Goal: Task Accomplishment & Management: Manage account settings

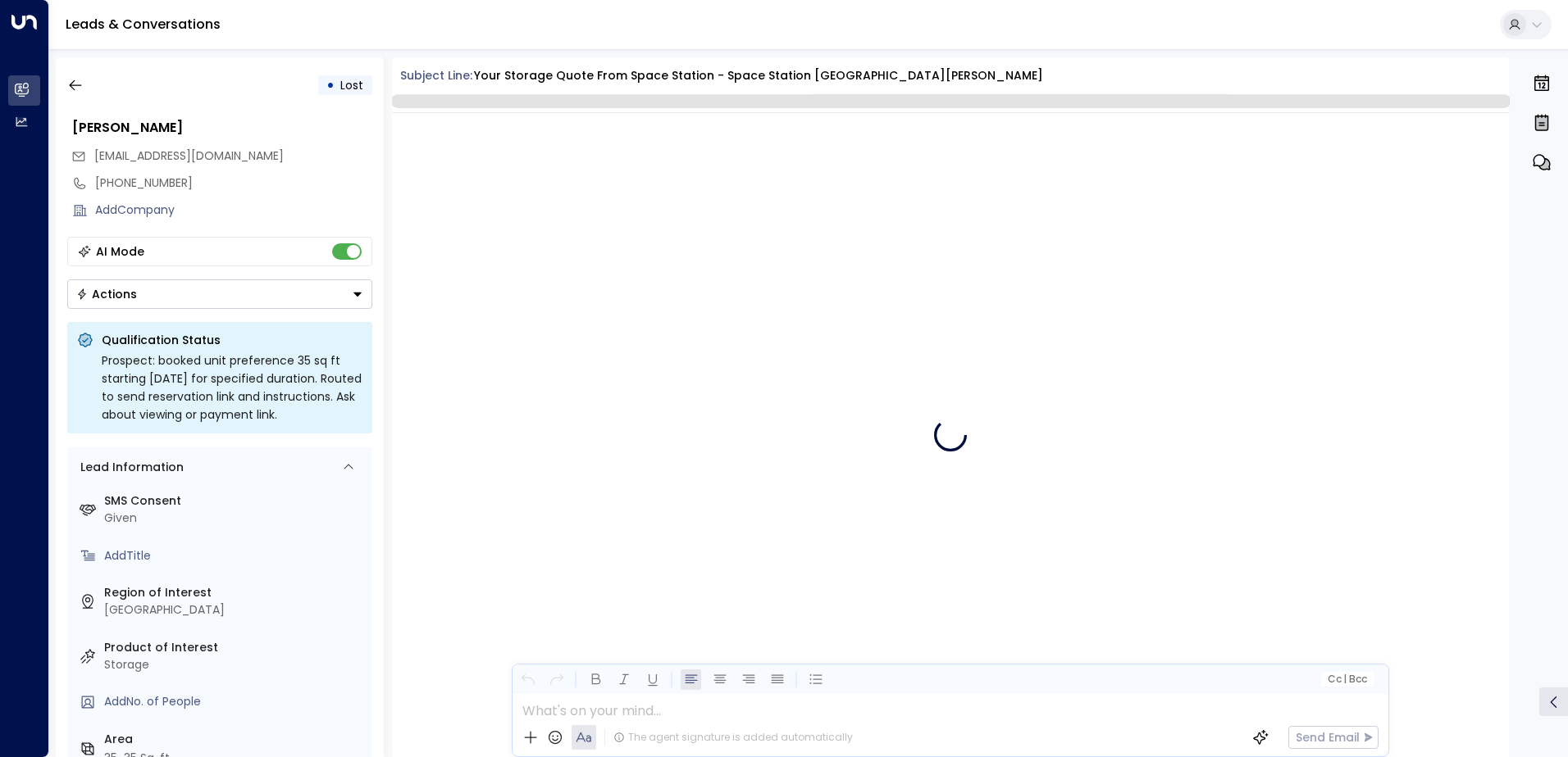
scroll to position [2393, 0]
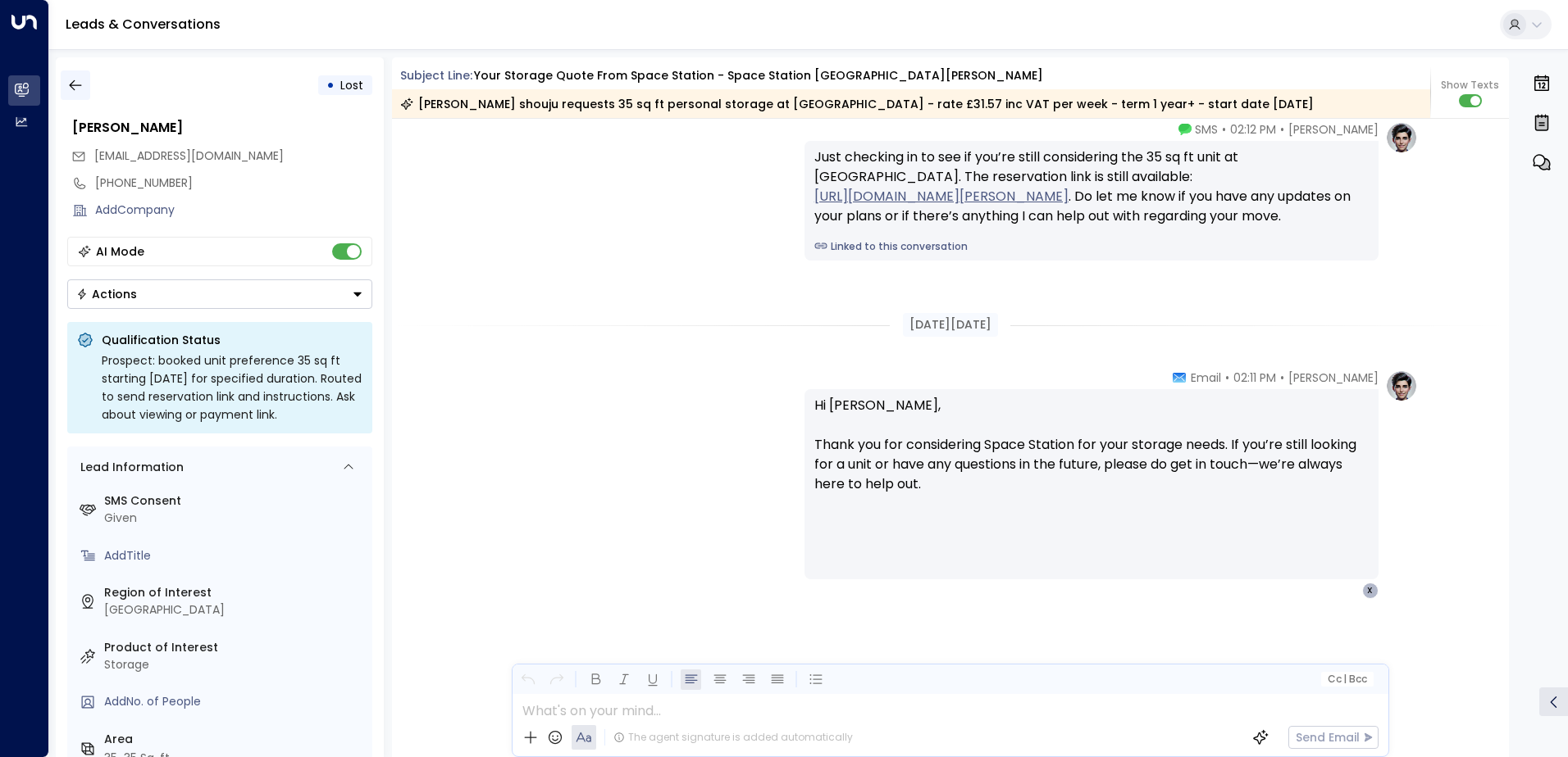
click at [70, 84] on icon "button" at bounding box center [75, 86] width 12 height 11
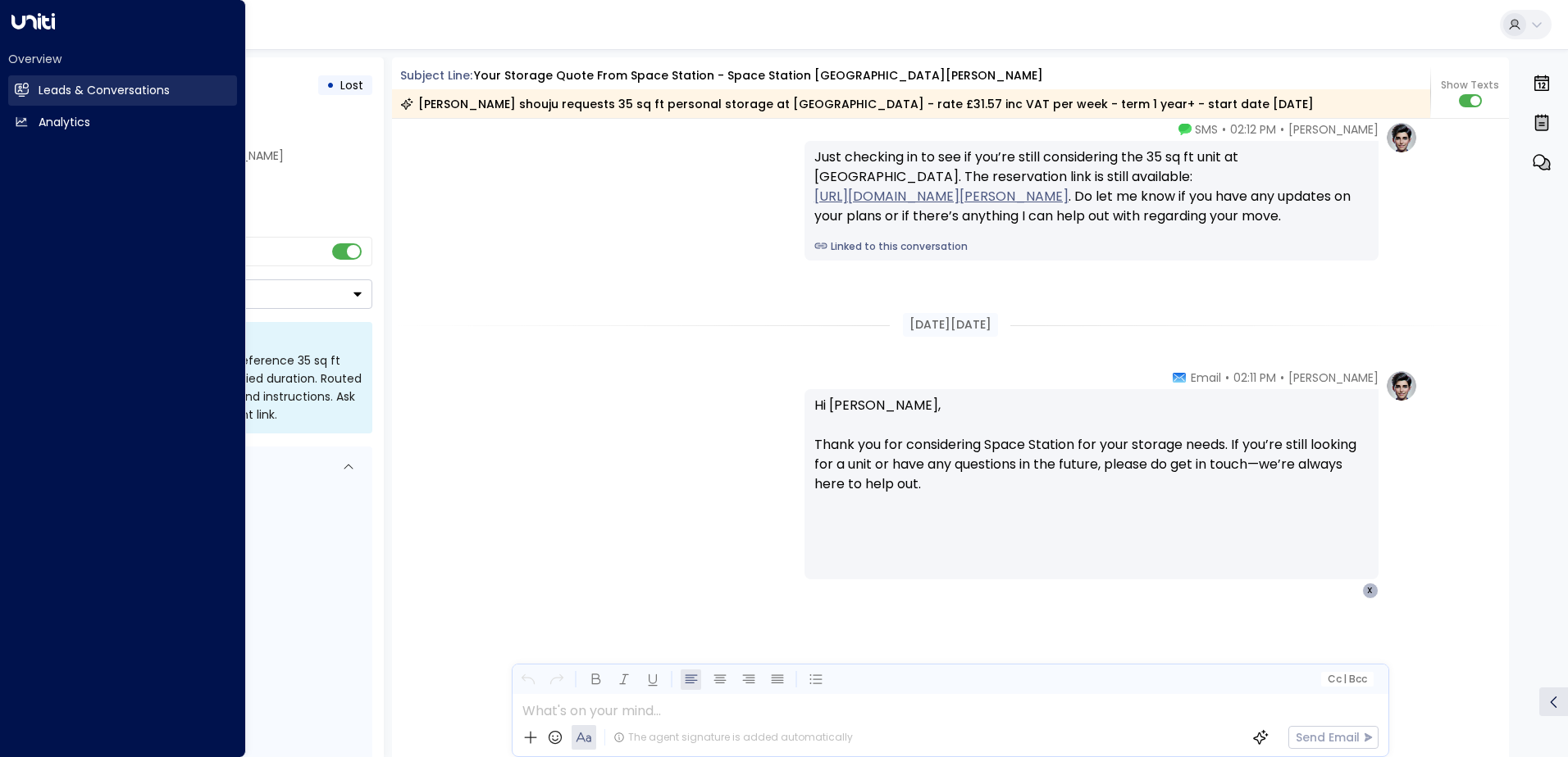
drag, startPoint x: 48, startPoint y: 82, endPoint x: 56, endPoint y: 78, distance: 8.9
click at [49, 82] on h2 "Leads & Conversations" at bounding box center [104, 91] width 131 height 18
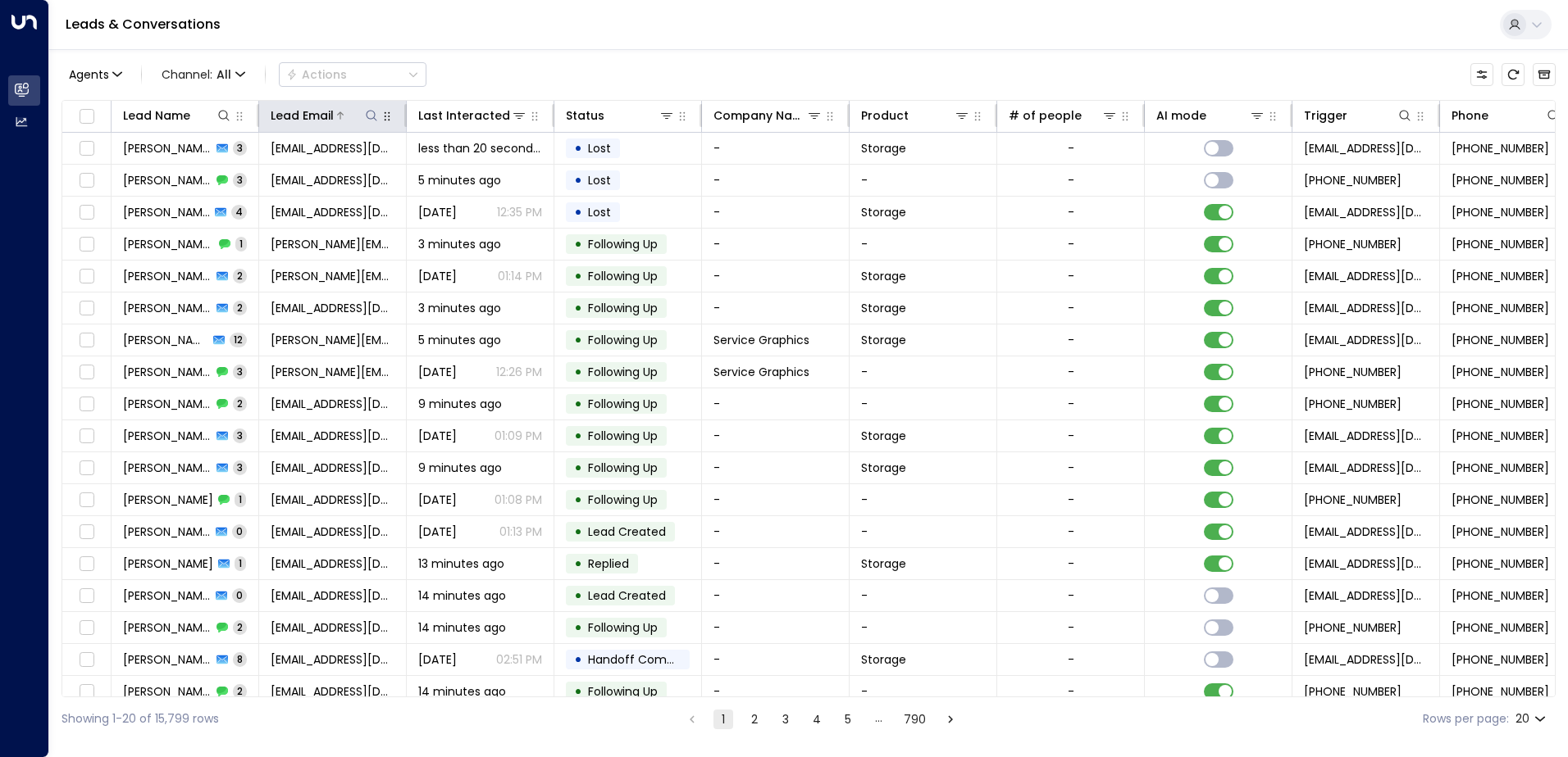
click at [376, 114] on icon at bounding box center [371, 115] width 13 height 13
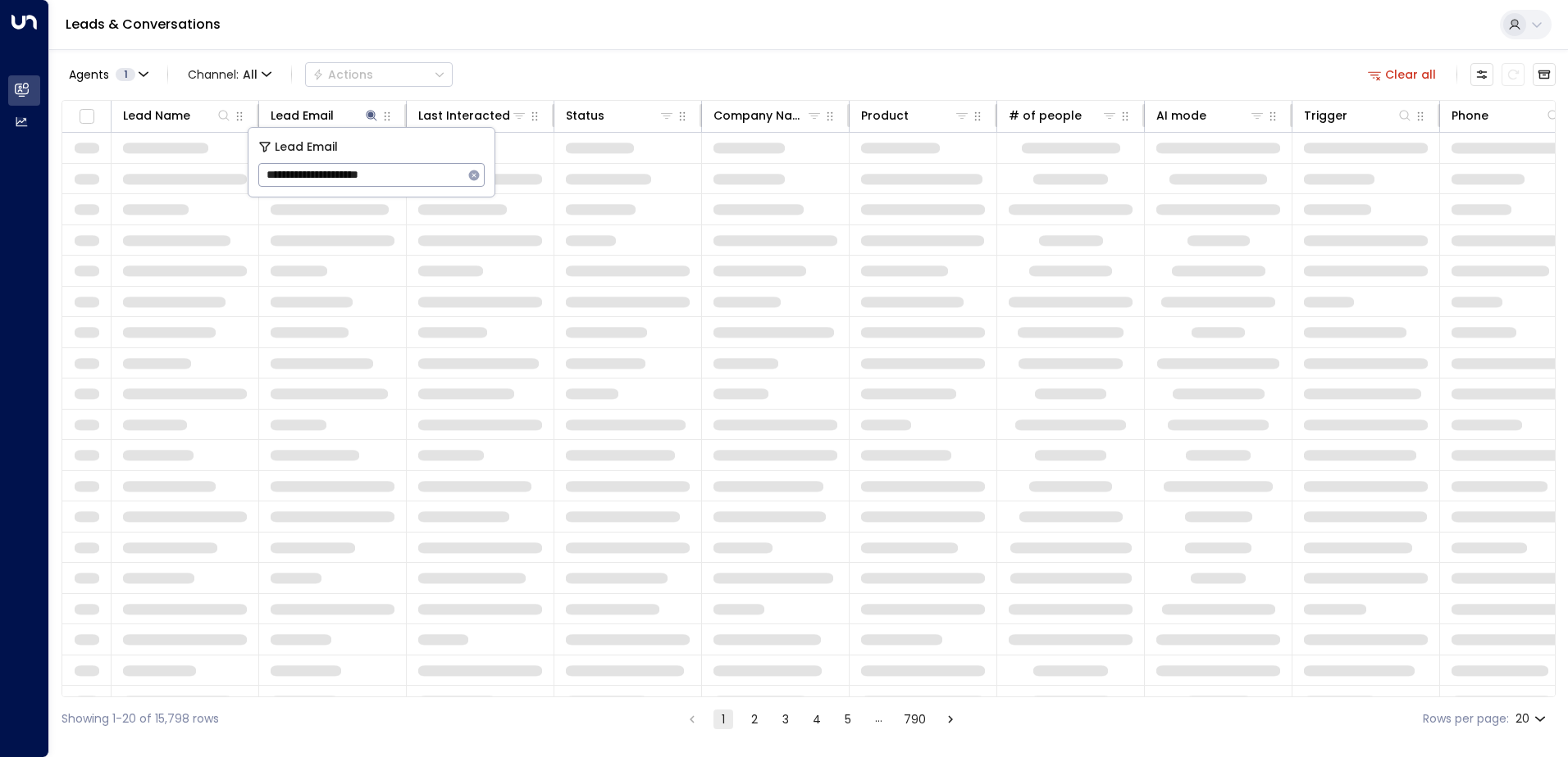
type input "**********"
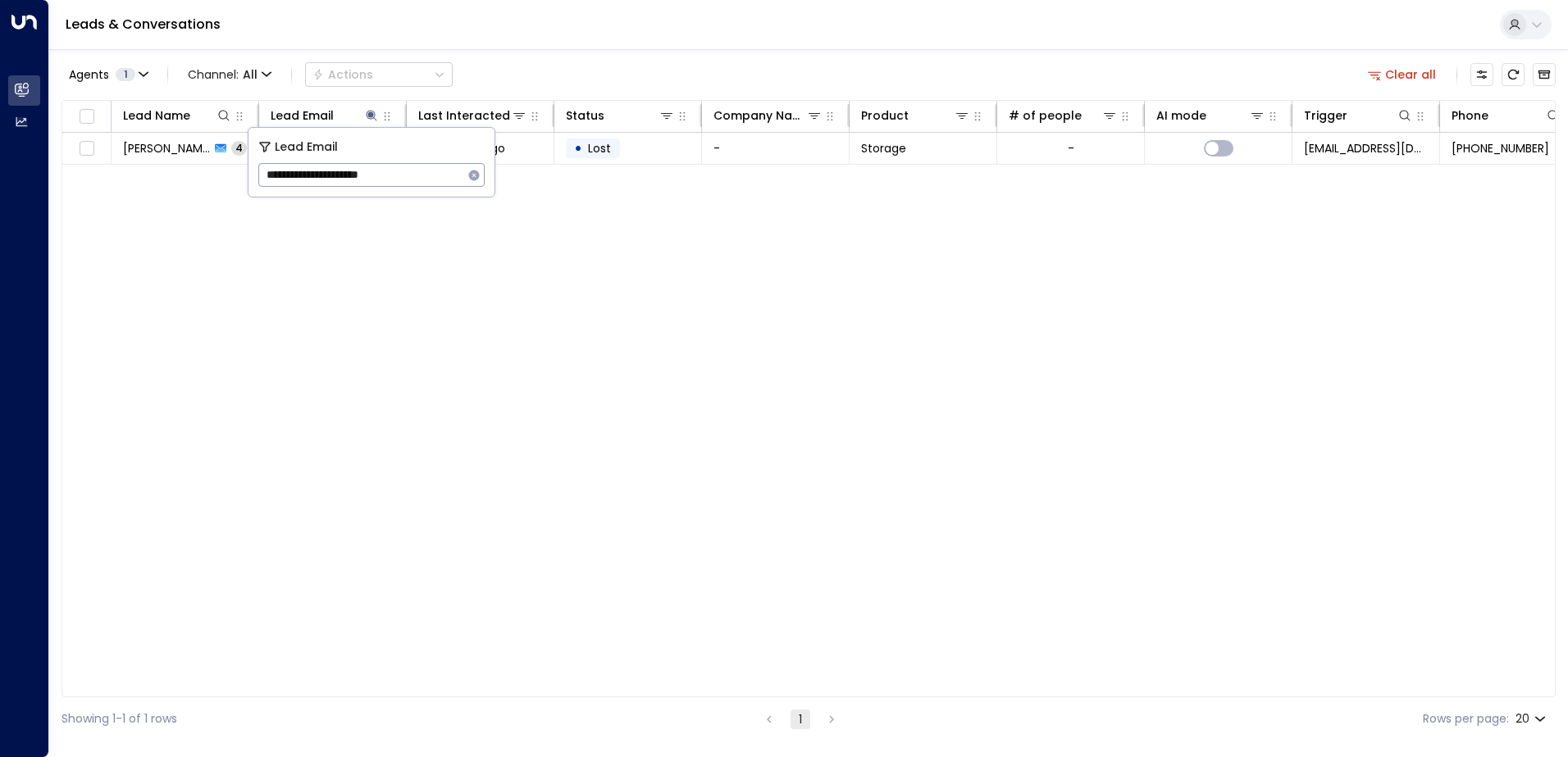
click at [524, 172] on div "Lead Name Lead Email Last Interacted Status Company Name Product # of people AI…" at bounding box center [808, 399] width 1494 height 598
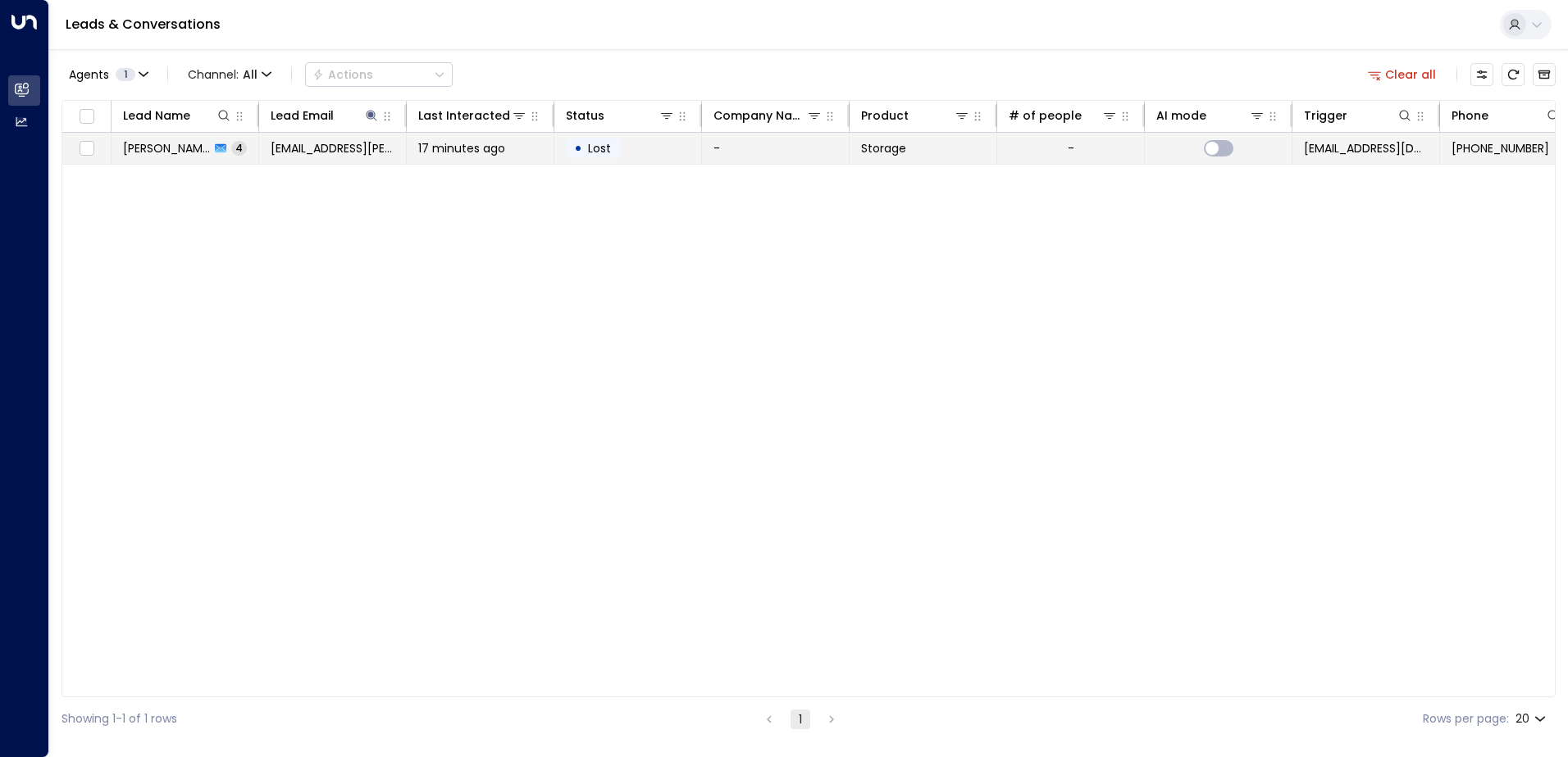
click at [523, 155] on td "17 minutes ago" at bounding box center [480, 149] width 147 height 32
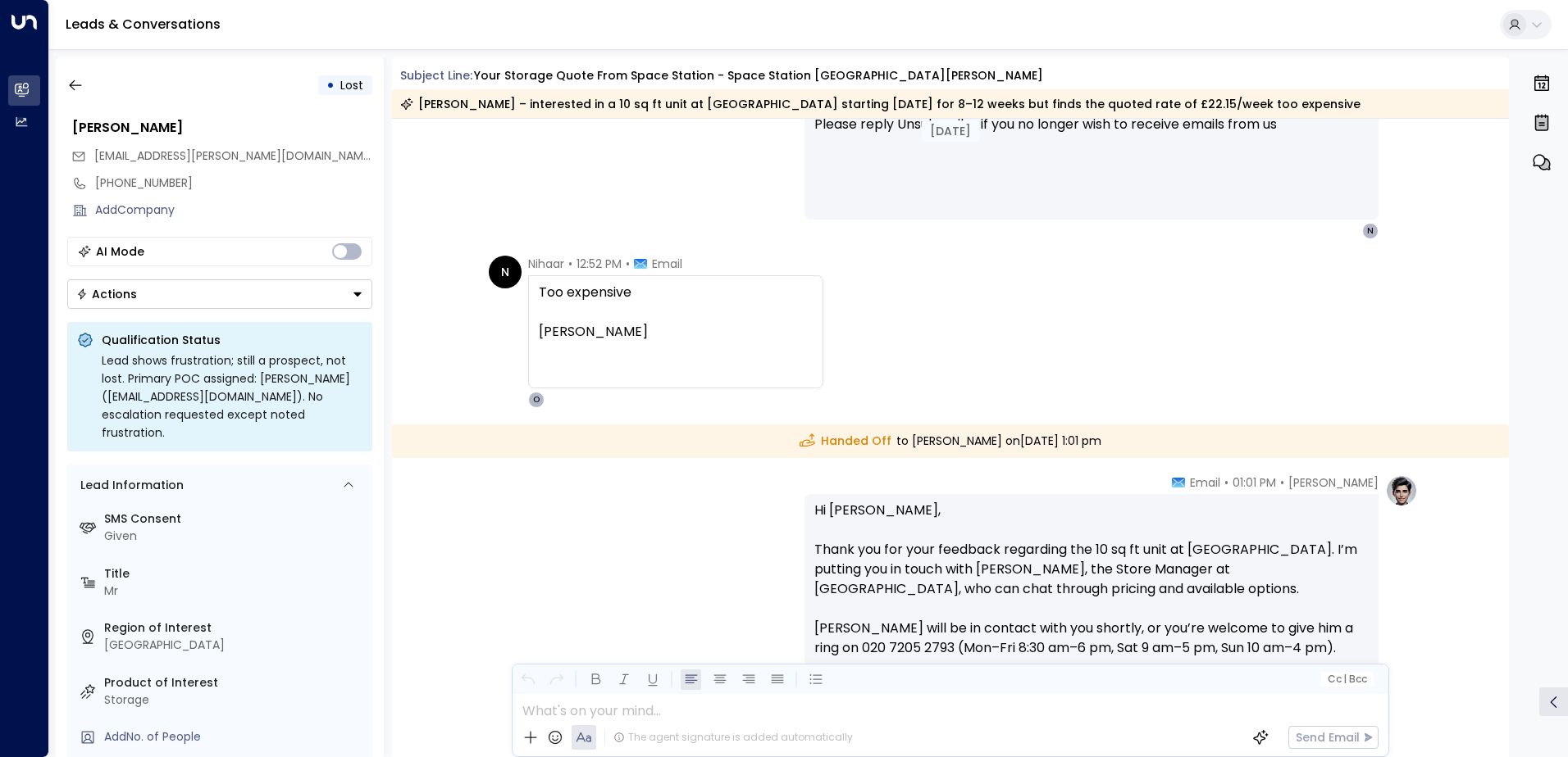
scroll to position [1578, 0]
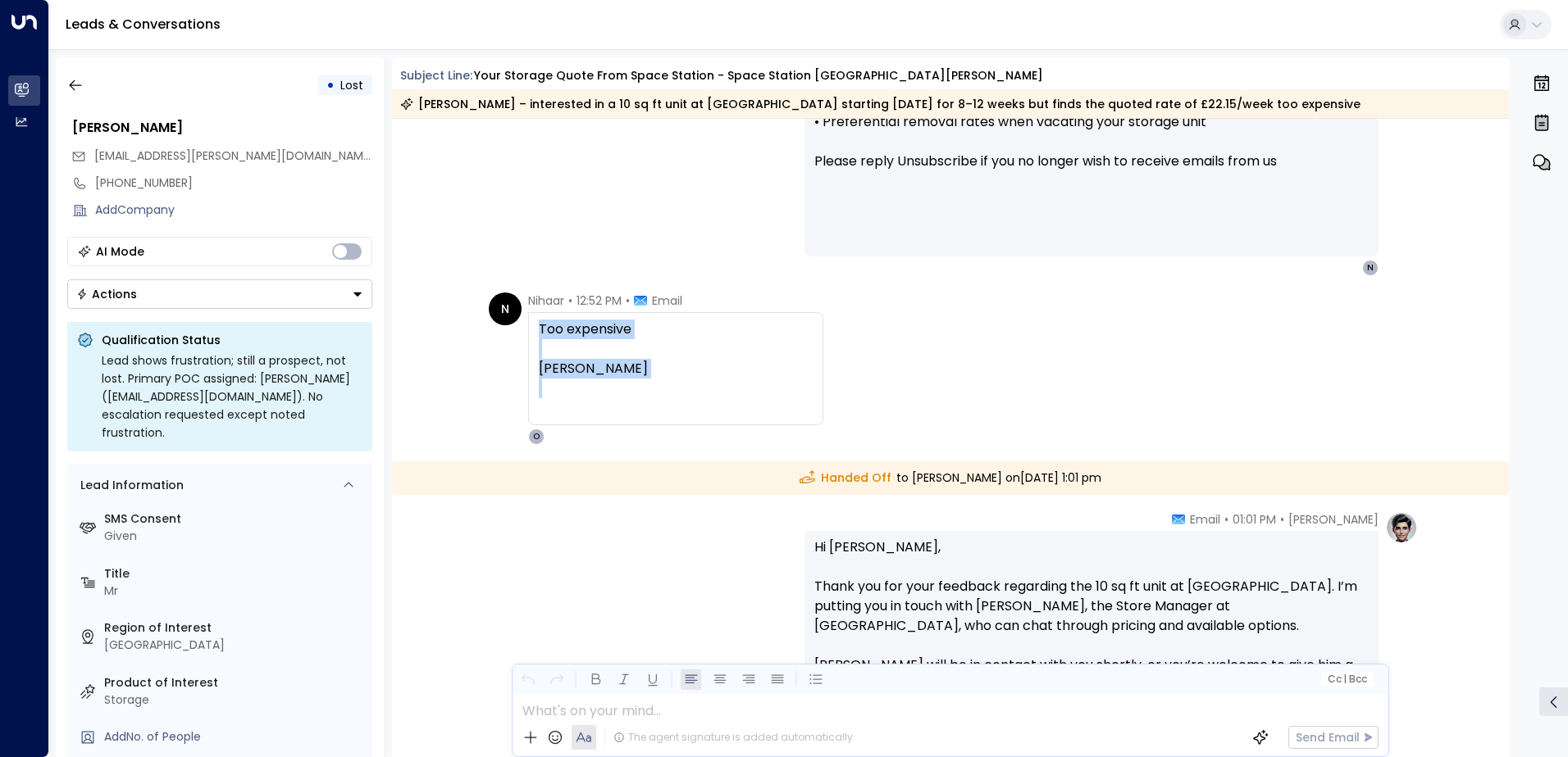
drag, startPoint x: 538, startPoint y: 326, endPoint x: 642, endPoint y: 383, distance: 118.6
click at [642, 383] on div "Too expensive [PERSON_NAME]" at bounding box center [676, 369] width 273 height 98
drag, startPoint x: 642, startPoint y: 383, endPoint x: 589, endPoint y: 368, distance: 55.1
copy div "Too expensive [PERSON_NAME]"
click at [68, 85] on icon "button" at bounding box center [75, 85] width 17 height 17
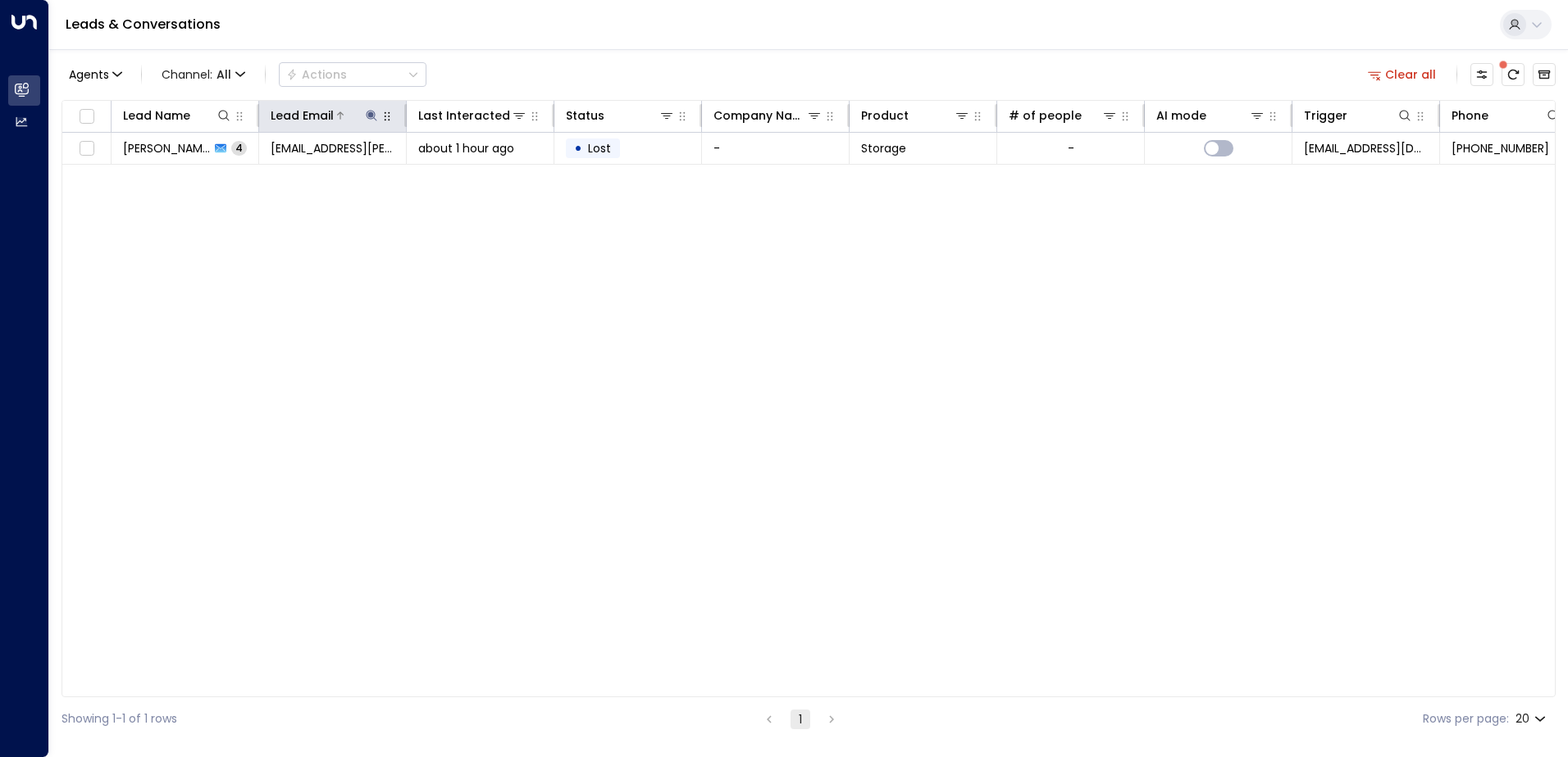
click at [373, 113] on icon at bounding box center [371, 115] width 13 height 13
drag, startPoint x: 474, startPoint y: 178, endPoint x: 427, endPoint y: 182, distance: 47.2
click at [474, 177] on icon "button" at bounding box center [474, 175] width 11 height 11
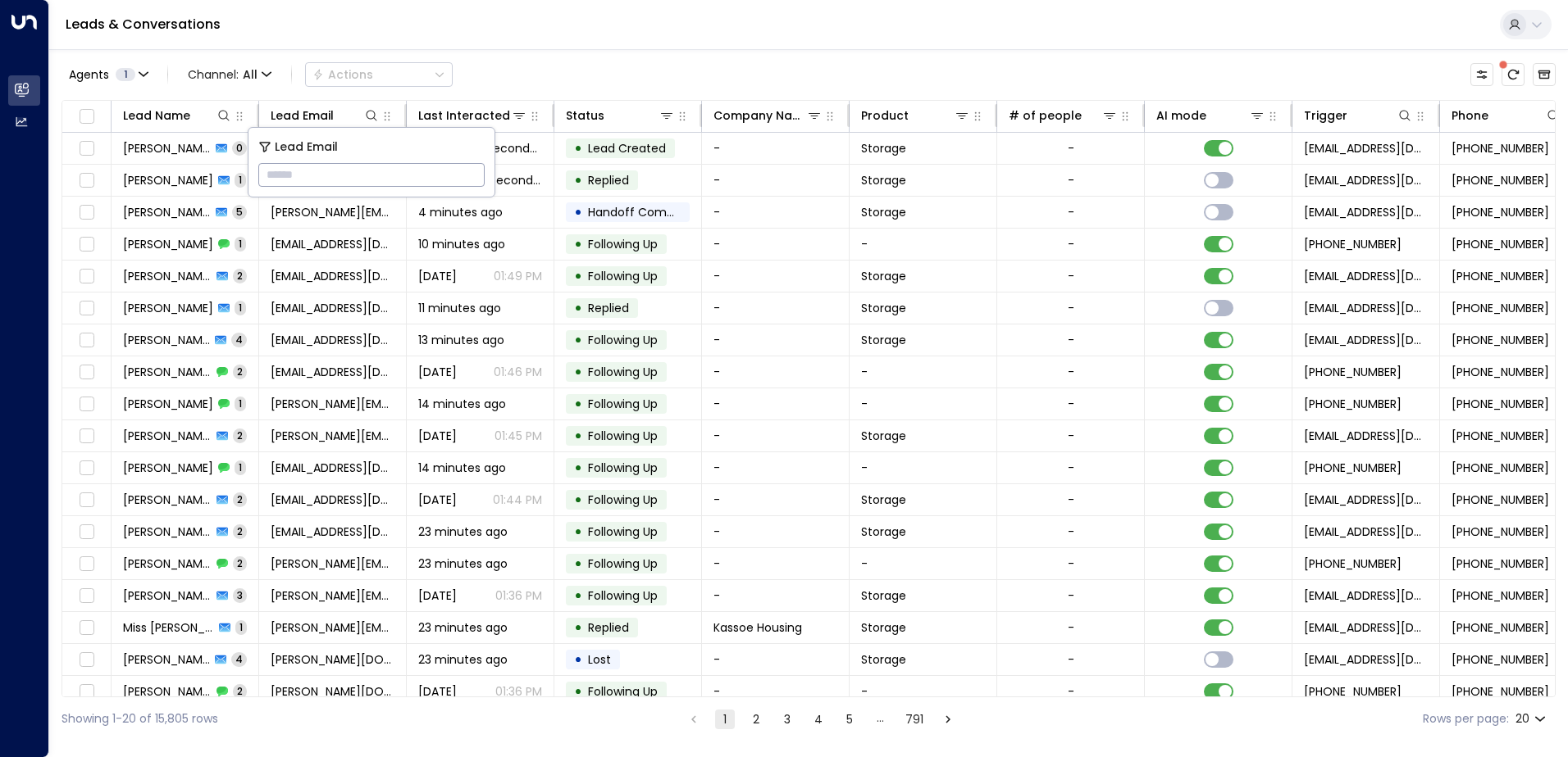
paste input "**********"
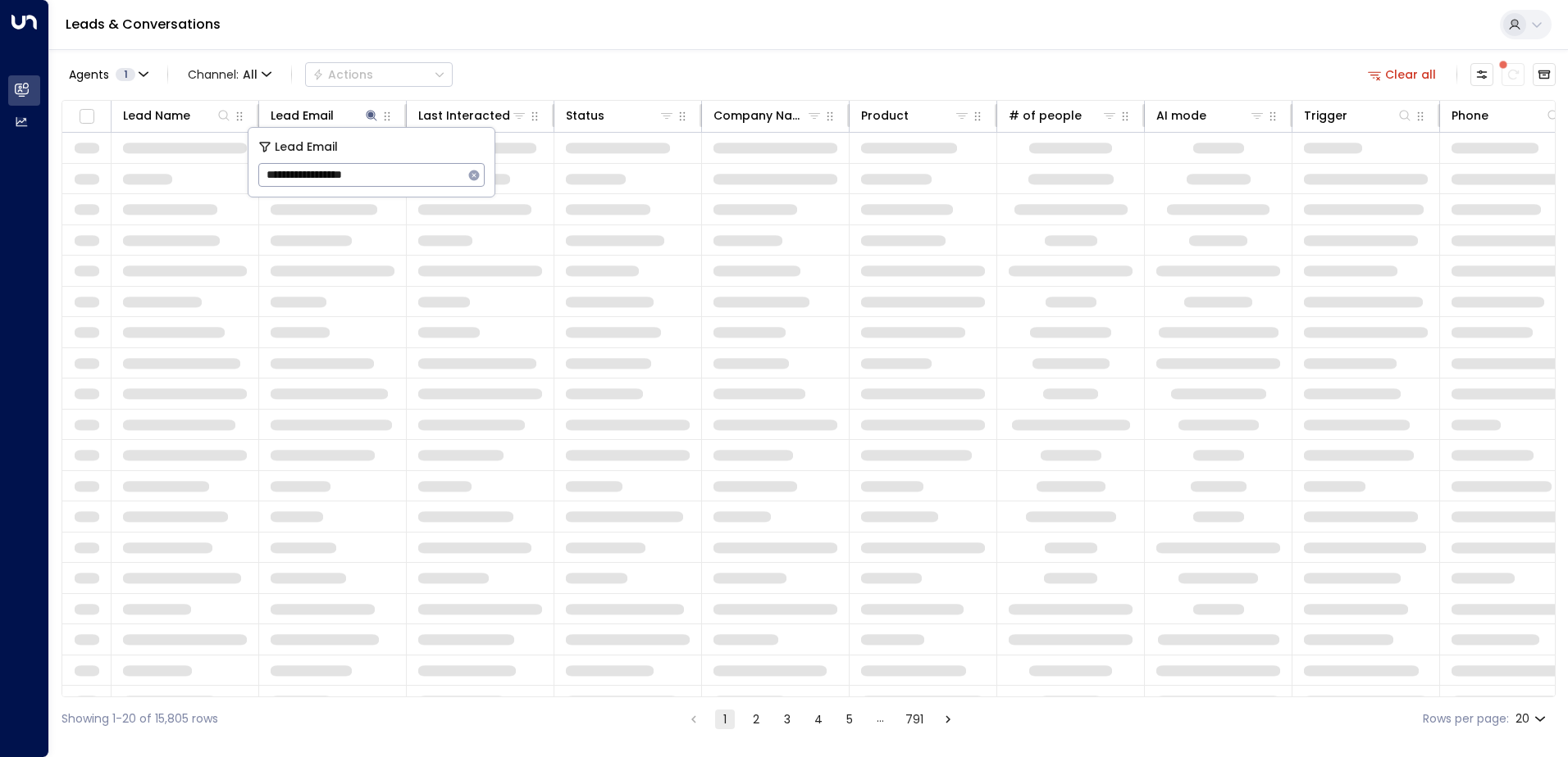
type input "**********"
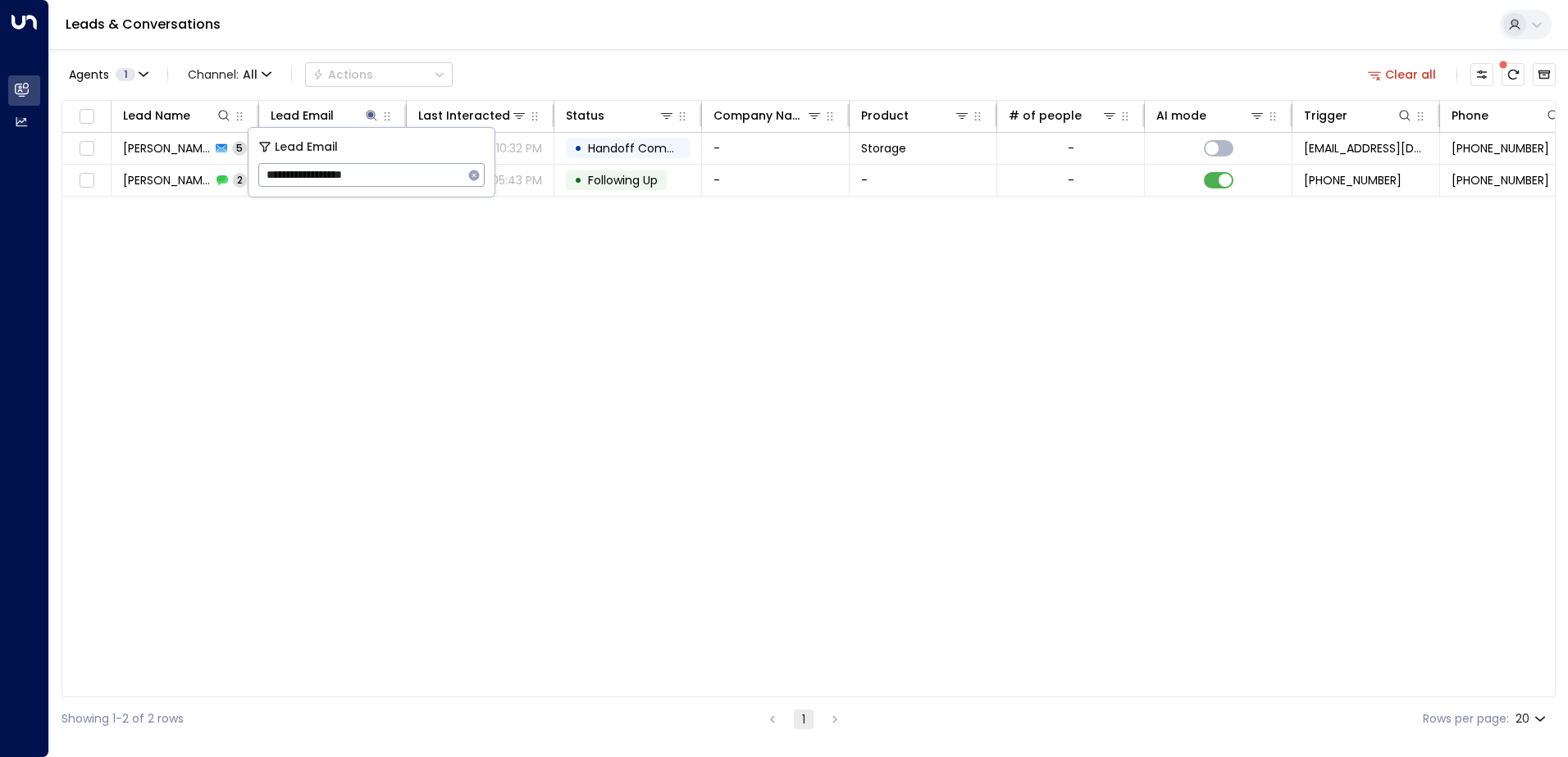
click at [467, 272] on div "Lead Name Lead Email Last Interacted Status Company Name Product # of people AI…" at bounding box center [808, 399] width 1494 height 598
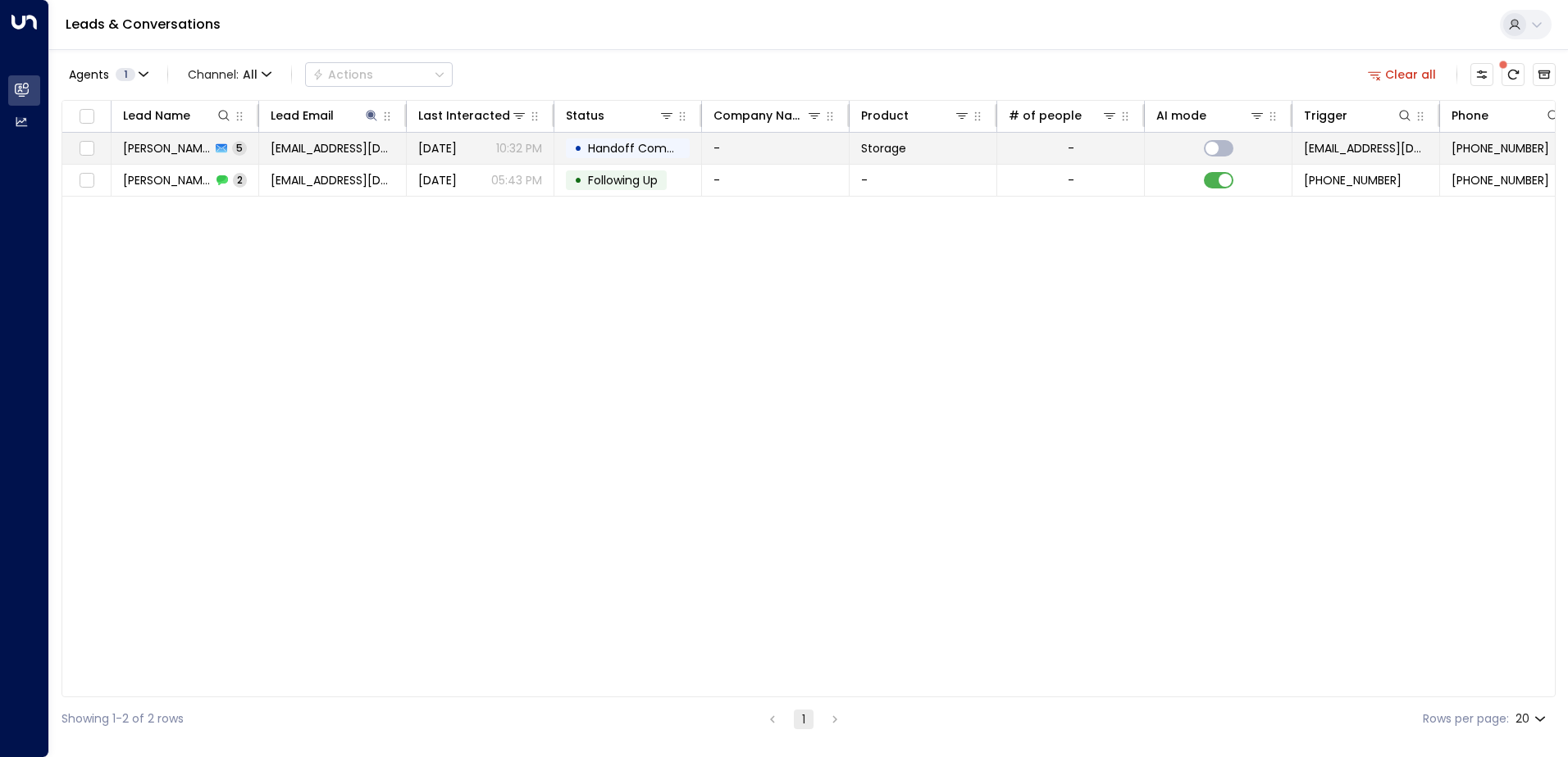
click at [770, 153] on td "-" at bounding box center [776, 149] width 147 height 32
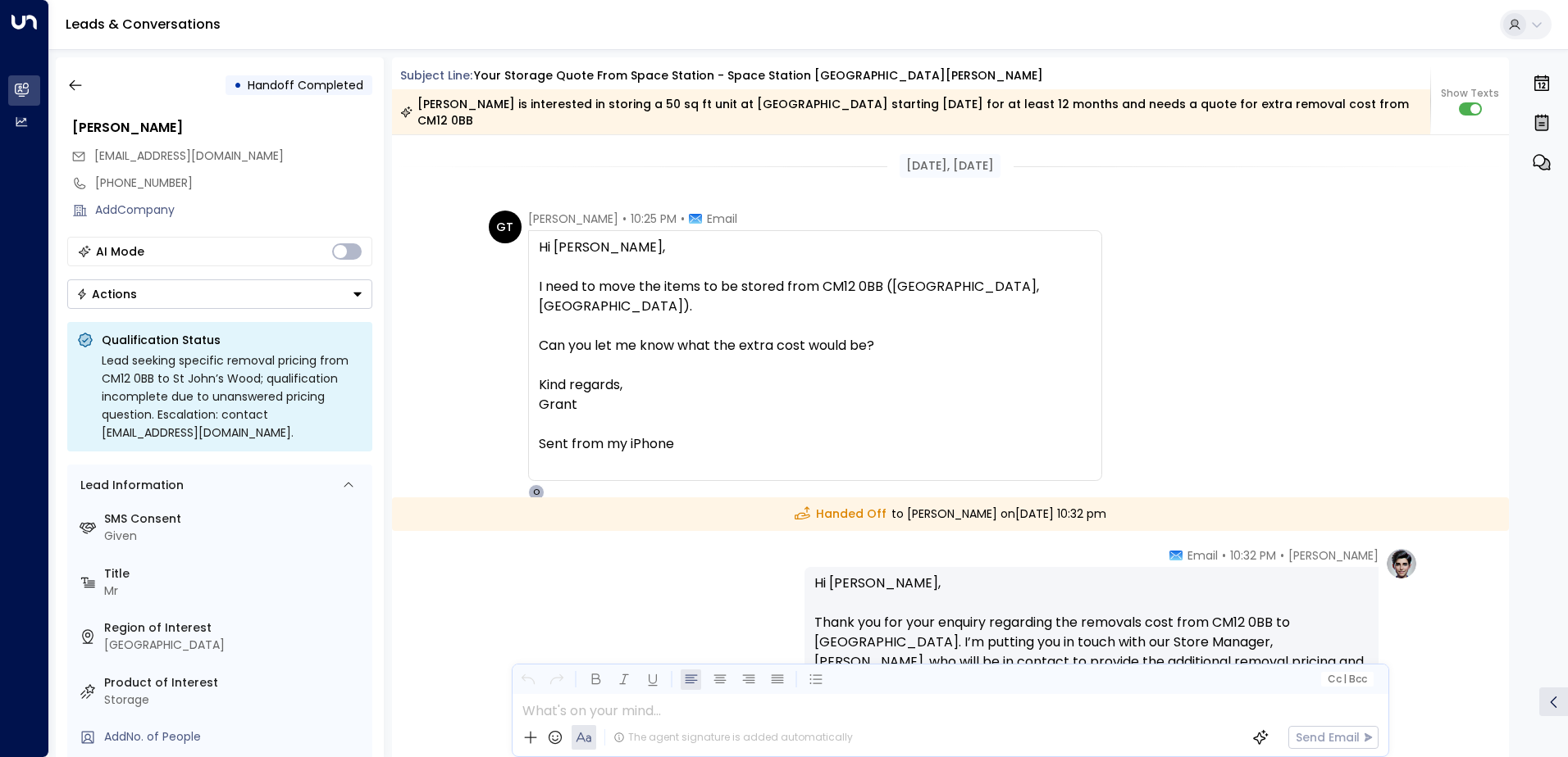
scroll to position [3576, 0]
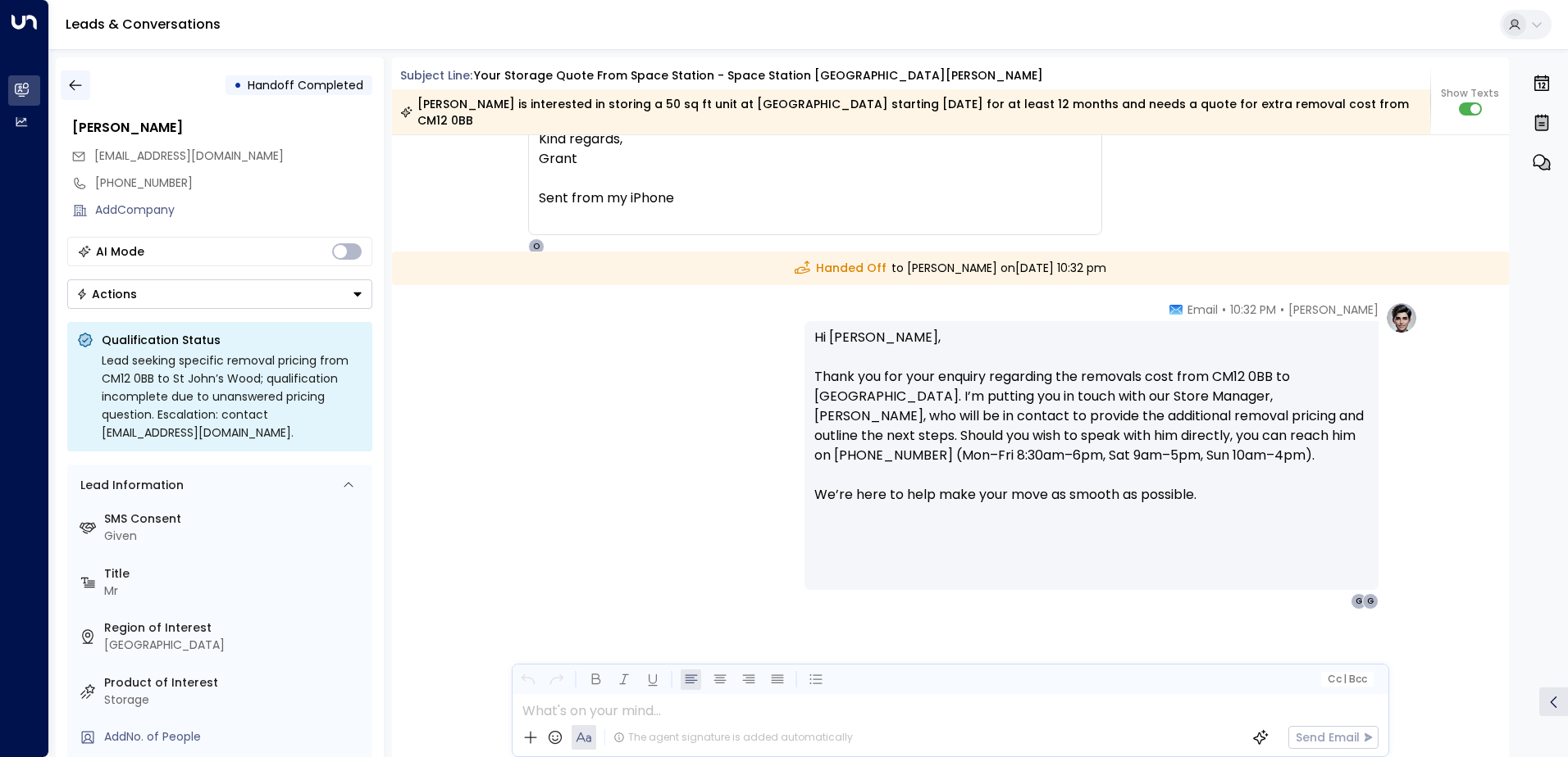
click at [74, 88] on icon "button" at bounding box center [75, 85] width 17 height 17
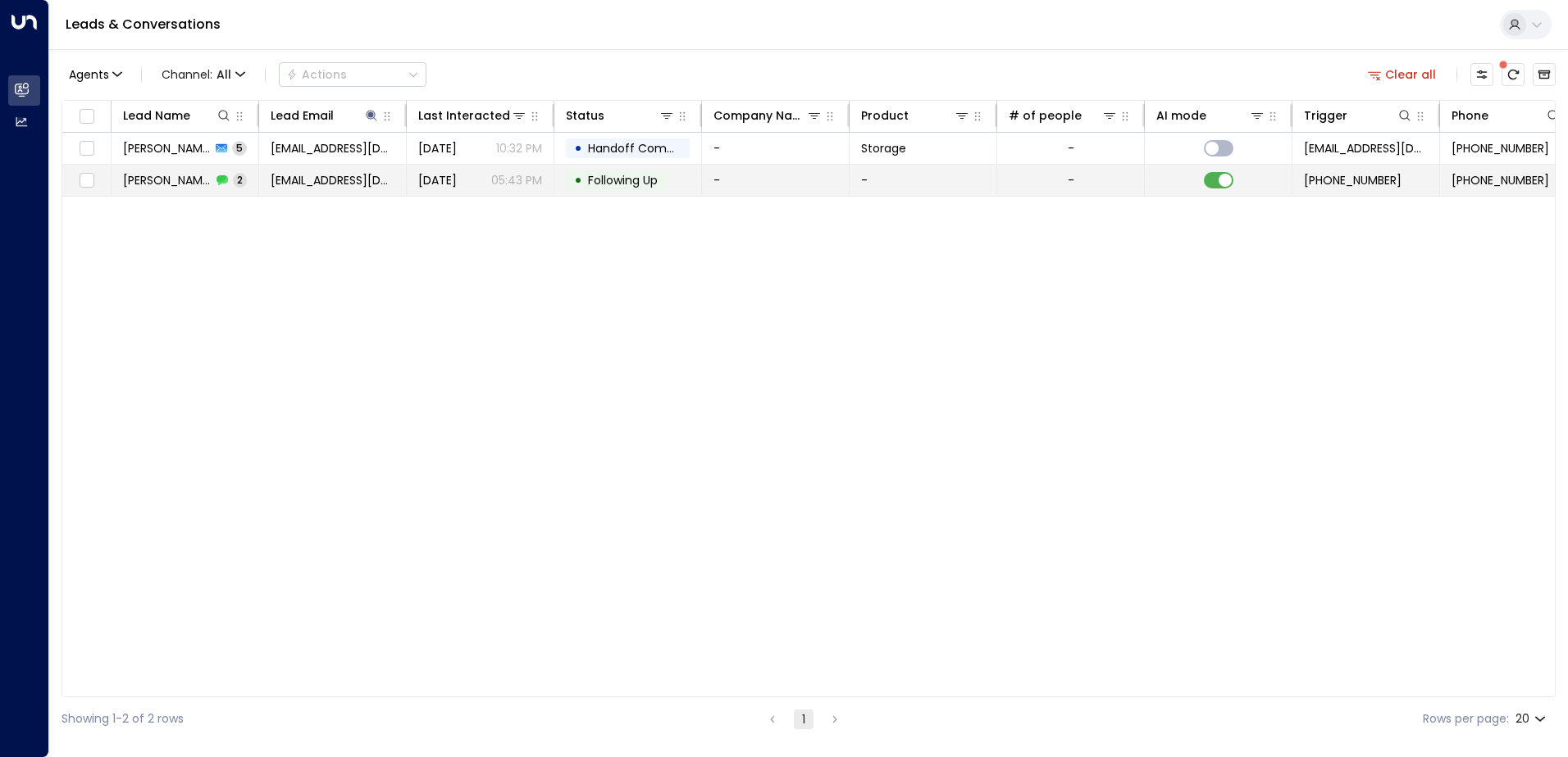
click at [748, 179] on td "-" at bounding box center [776, 180] width 147 height 32
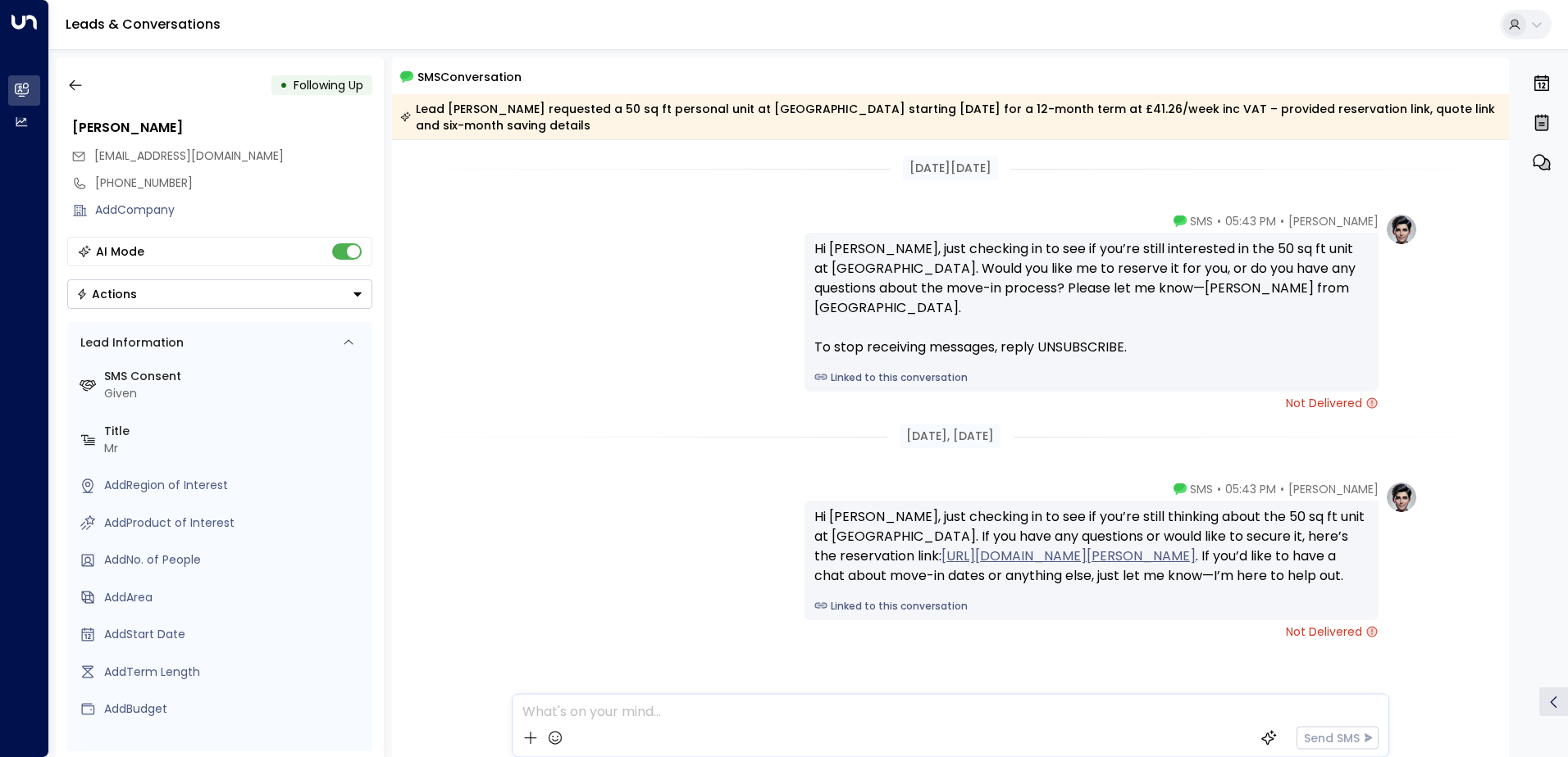
click at [698, 299] on div "[PERSON_NAME] • 05:43 PM • SMS Hi [PERSON_NAME], just checking in to see if you…" at bounding box center [950, 312] width 935 height 198
click at [445, 677] on div "[PERSON_NAME] • 05:43 PM • SMS Hi [PERSON_NAME], just checking in to see if you…" at bounding box center [950, 642] width 1117 height 323
